Goal: Find specific page/section

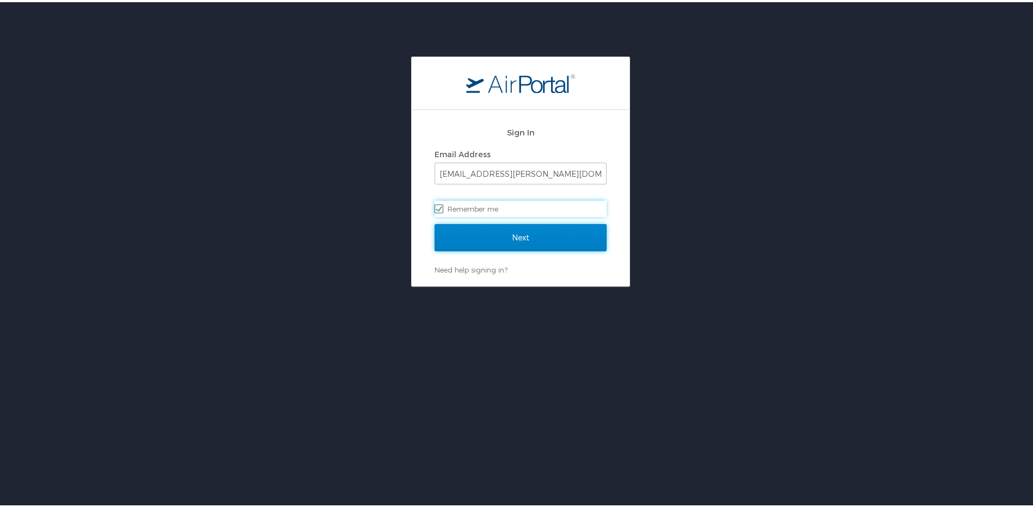
click at [515, 233] on input "Next" at bounding box center [520, 235] width 172 height 27
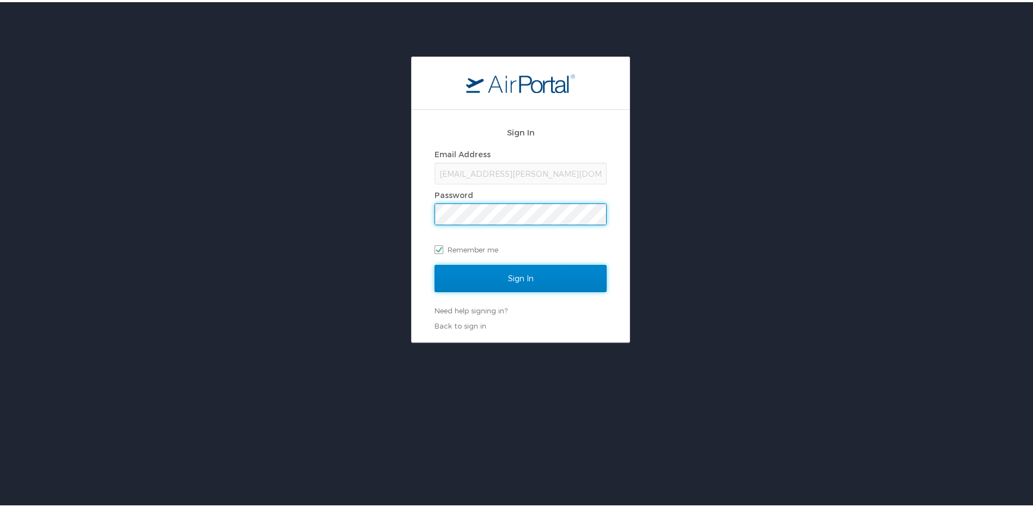
click at [518, 275] on input "Sign In" at bounding box center [520, 276] width 172 height 27
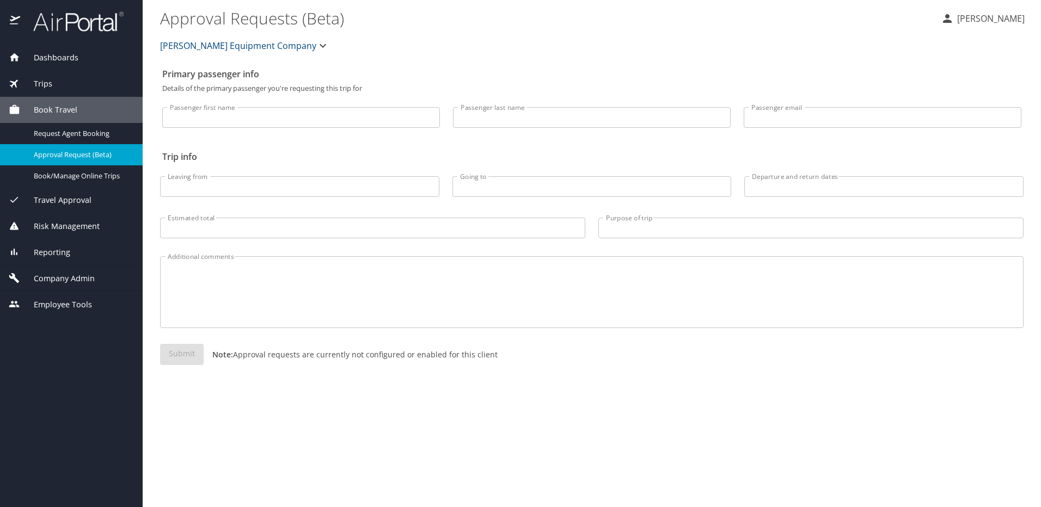
click at [80, 247] on div "Reporting" at bounding box center [71, 253] width 125 height 12
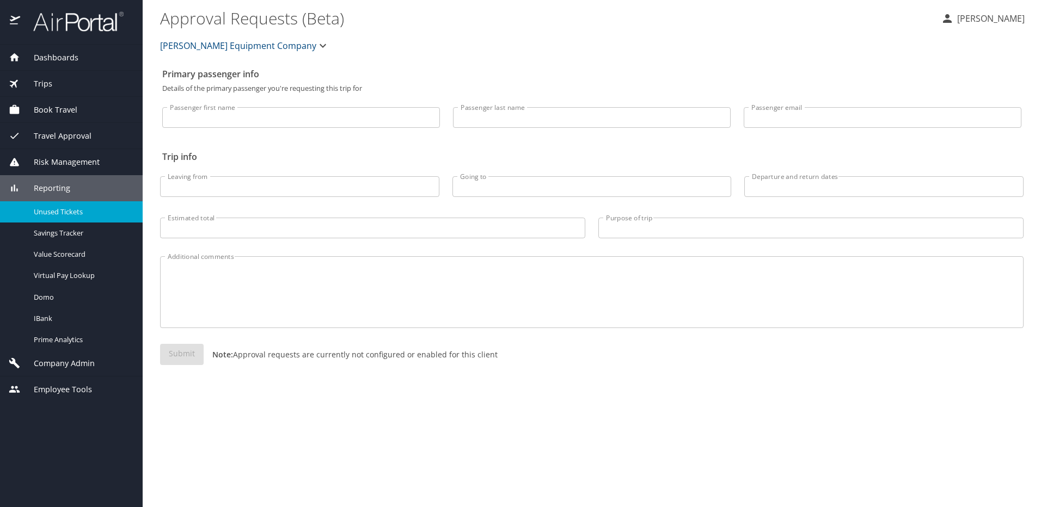
click at [77, 211] on span "Unused Tickets" at bounding box center [82, 212] width 96 height 10
